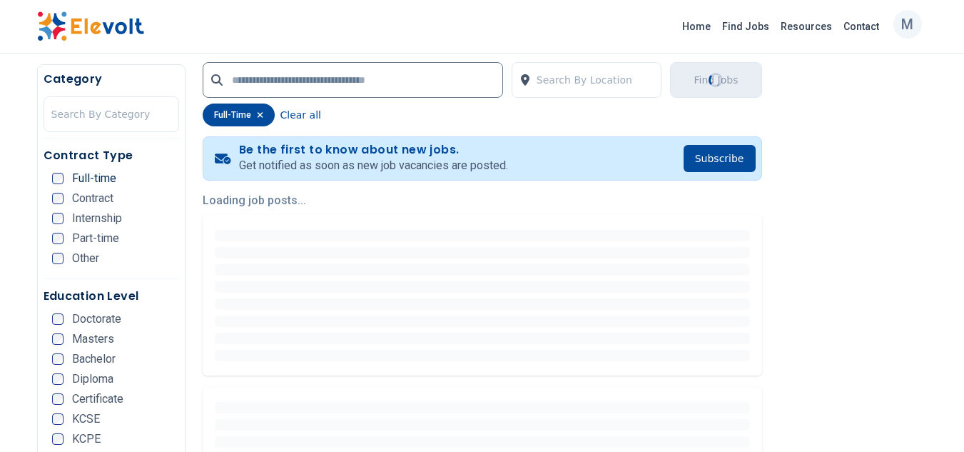
scroll to position [277, 0]
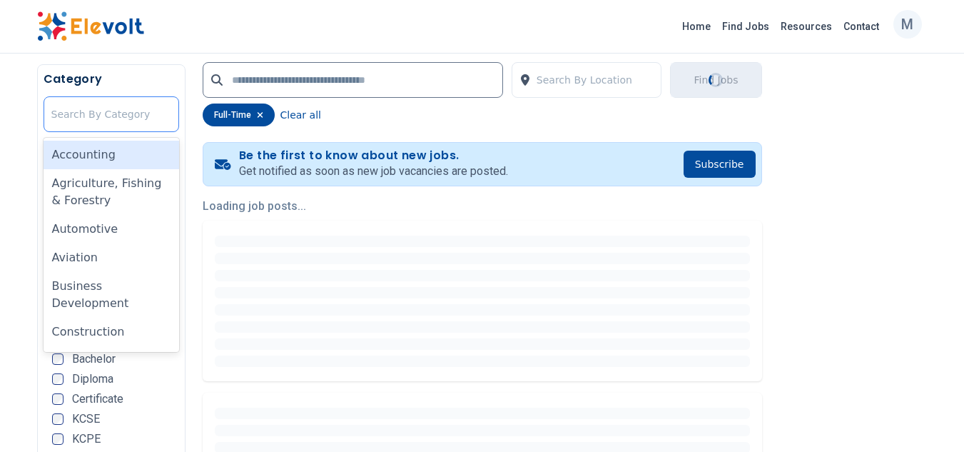
click at [126, 108] on div at bounding box center [111, 114] width 120 height 29
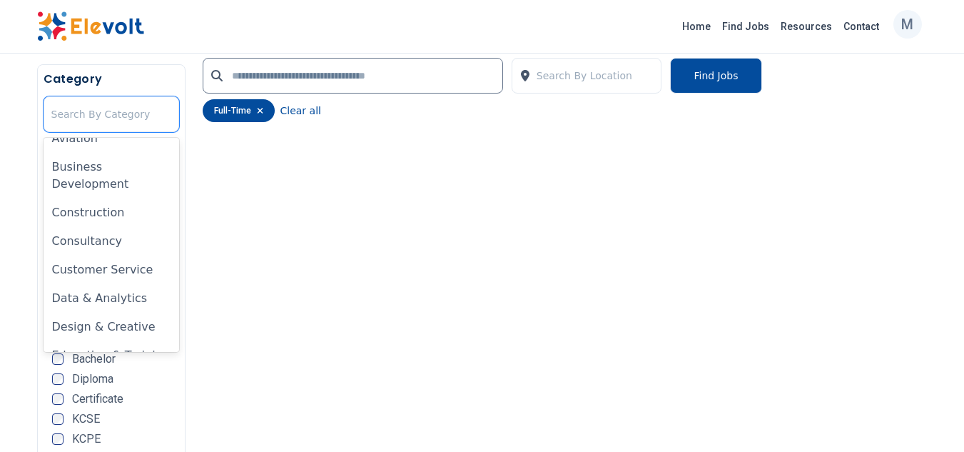
scroll to position [0, 0]
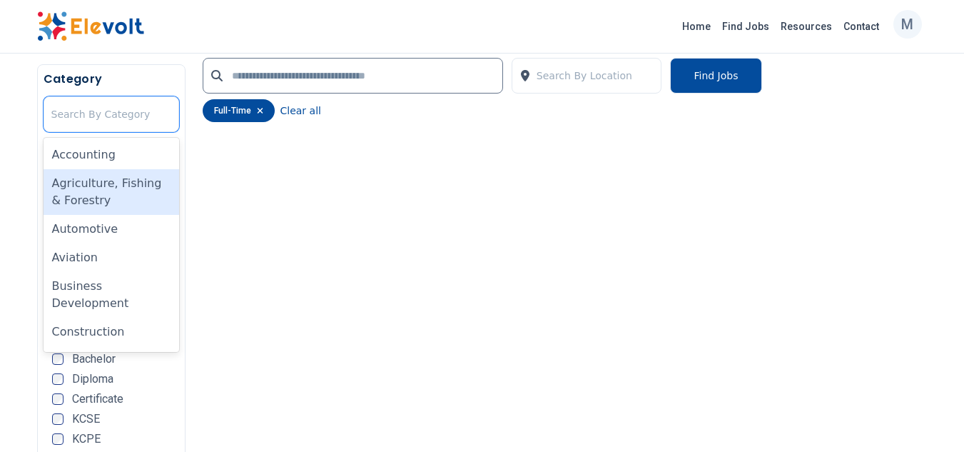
drag, startPoint x: 56, startPoint y: 151, endPoint x: 58, endPoint y: 176, distance: 25.0
click at [58, 176] on div "Accounting Agriculture, Fishing & Forestry Automotive Aviation Business Develop…" at bounding box center [112, 245] width 136 height 214
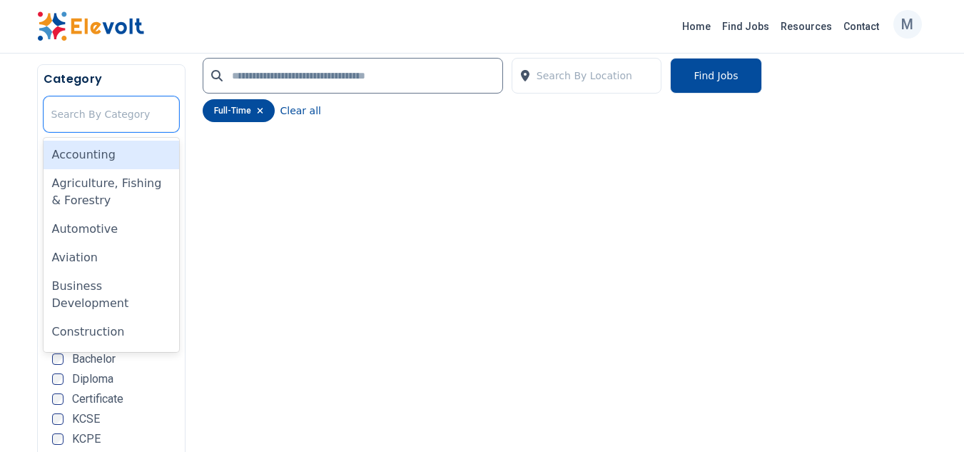
click at [83, 151] on div "Accounting" at bounding box center [112, 155] width 136 height 29
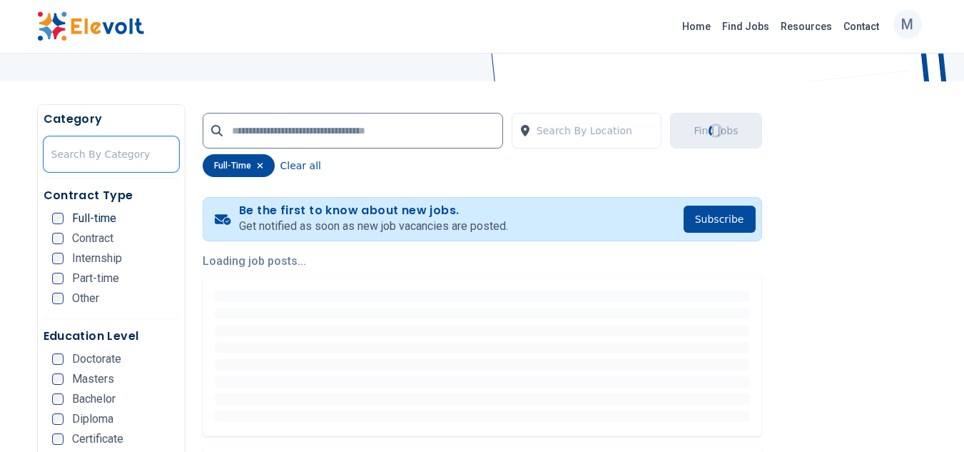
scroll to position [460, 0]
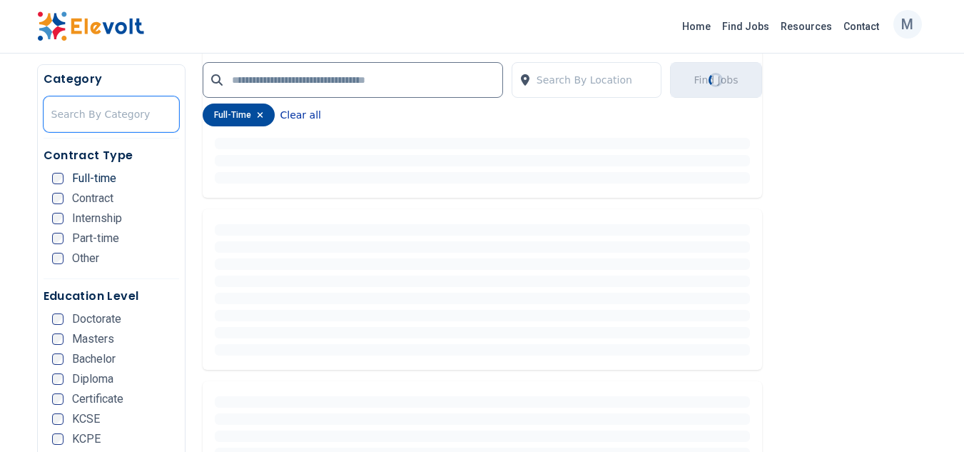
click at [300, 115] on button "Clear all" at bounding box center [300, 114] width 41 height 23
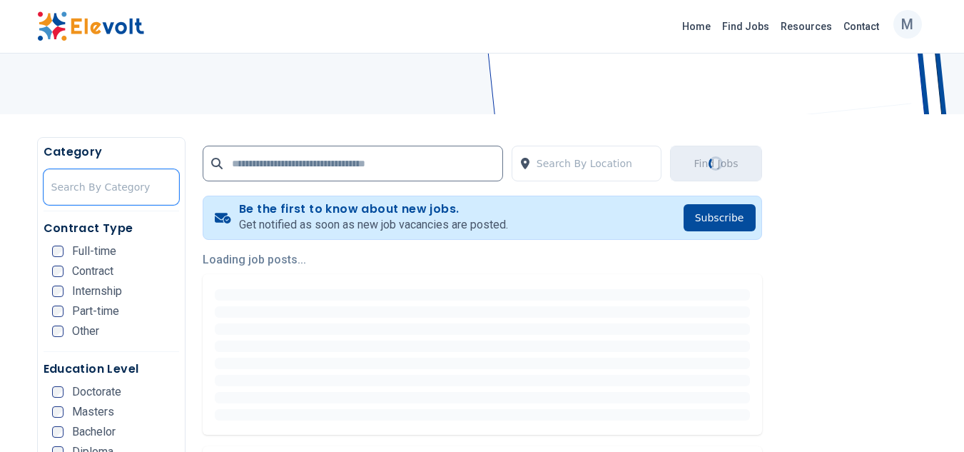
scroll to position [0, 0]
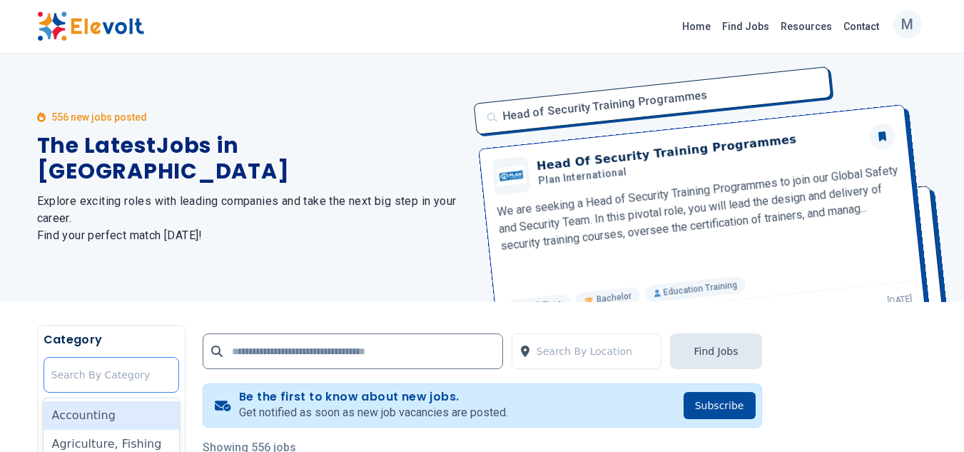
click at [155, 370] on div at bounding box center [111, 374] width 120 height 29
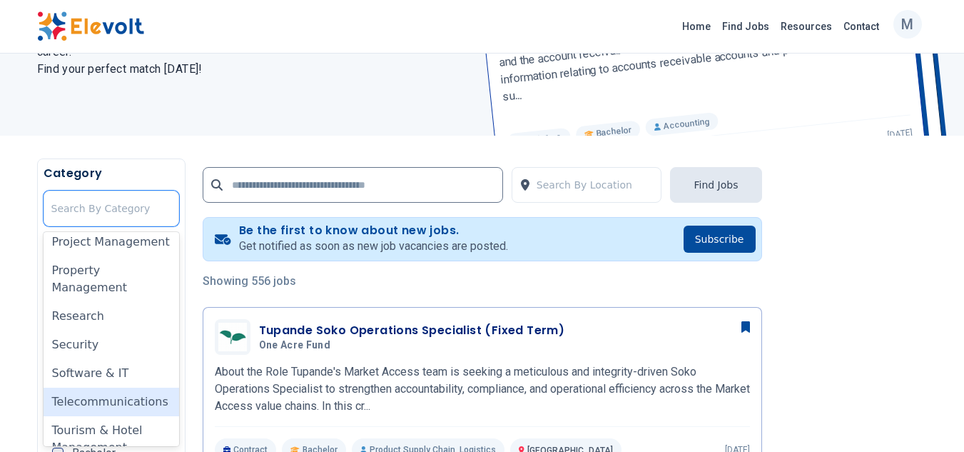
scroll to position [996, 0]
